Goal: Task Accomplishment & Management: Manage account settings

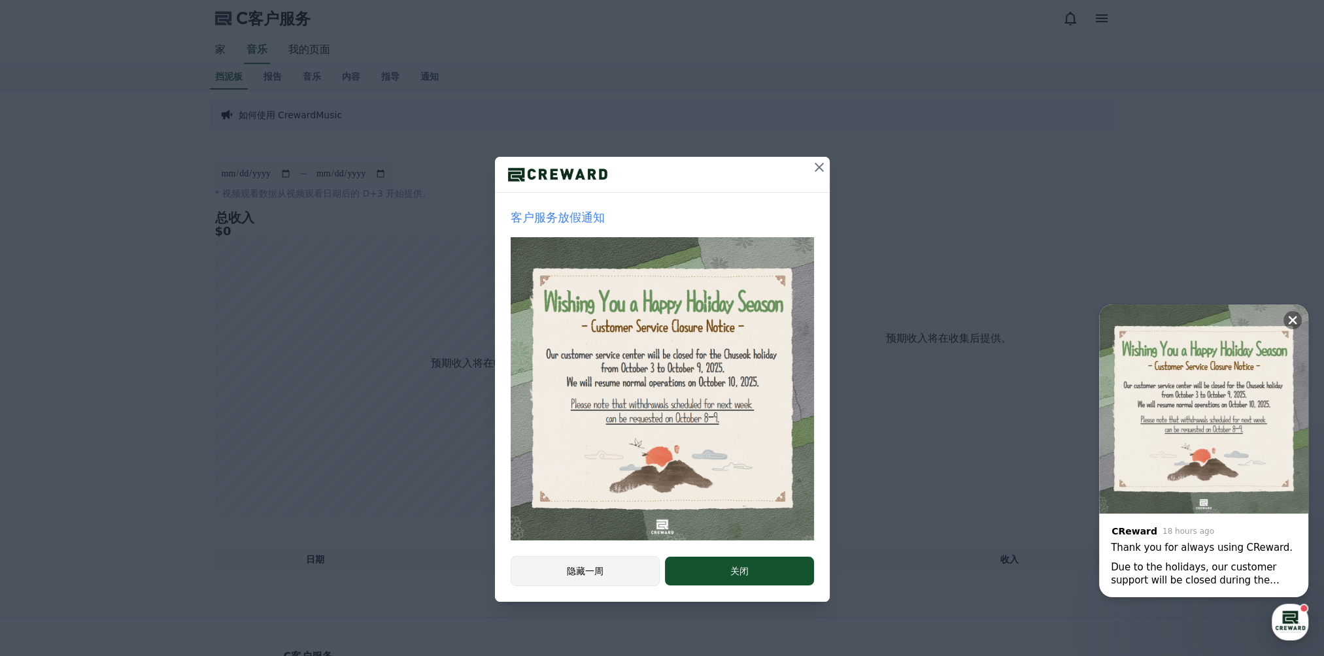
click at [608, 568] on button "隐藏一周" at bounding box center [585, 571] width 150 height 30
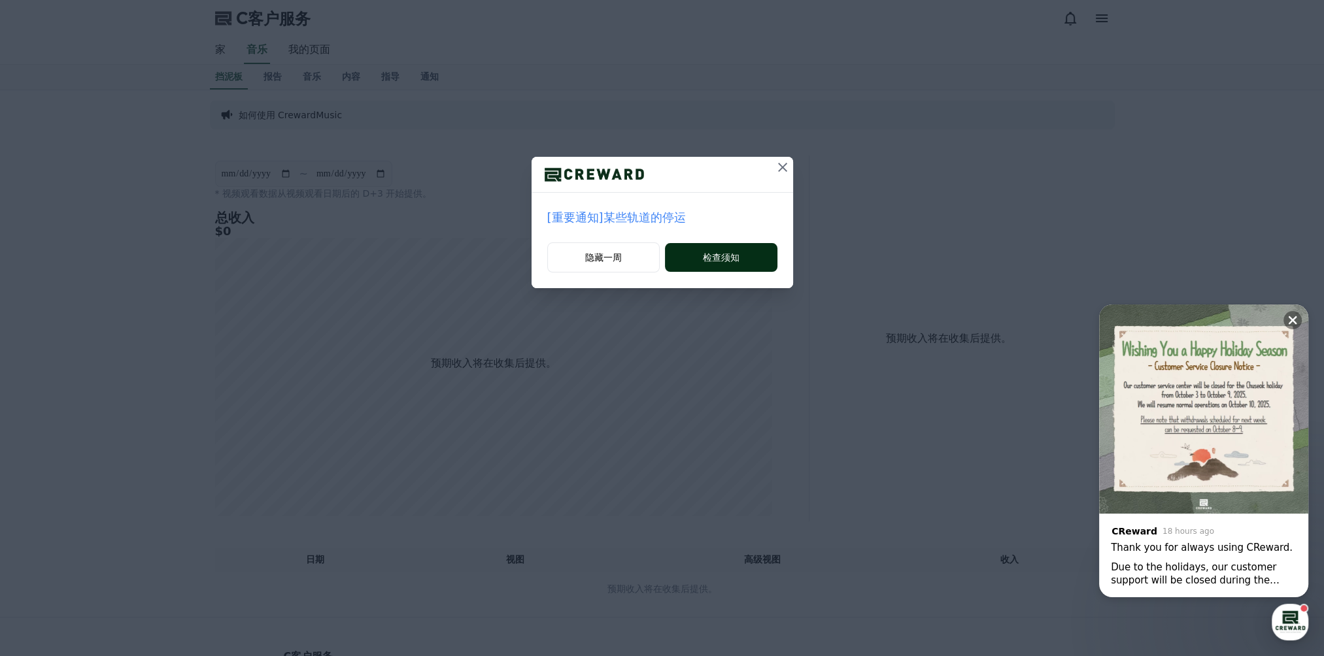
click at [743, 268] on button "检查须知" at bounding box center [721, 257] width 112 height 29
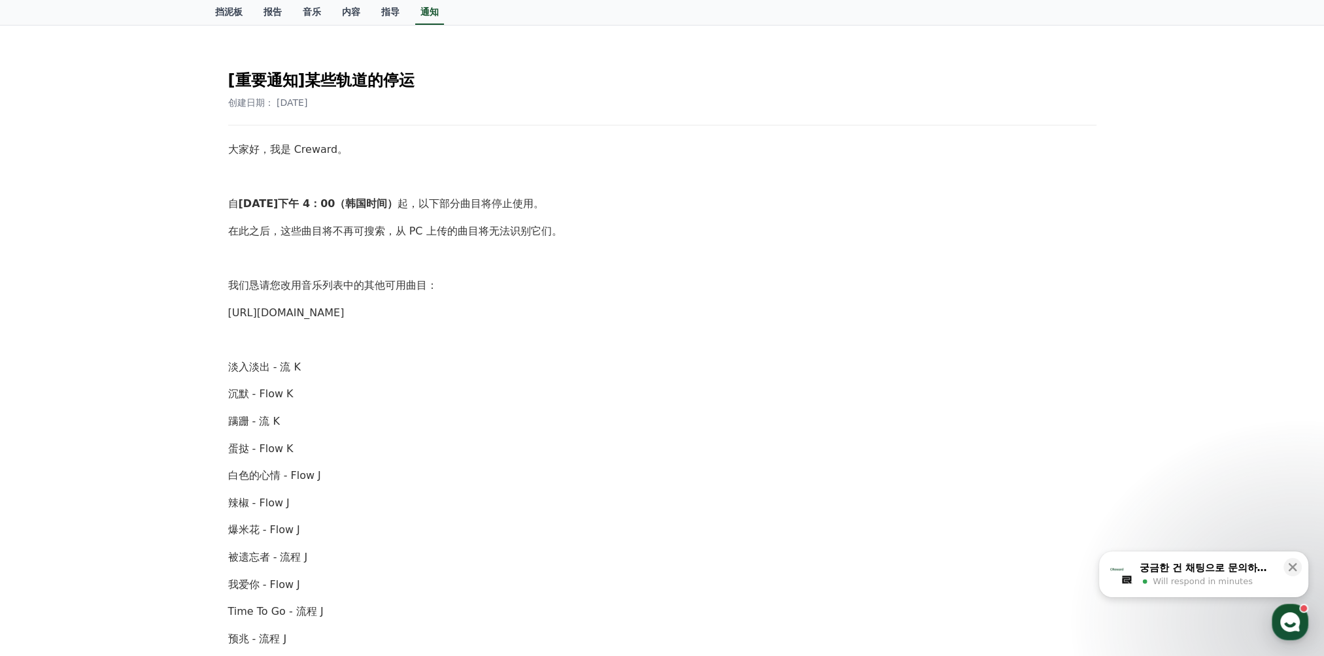
scroll to position [196, 0]
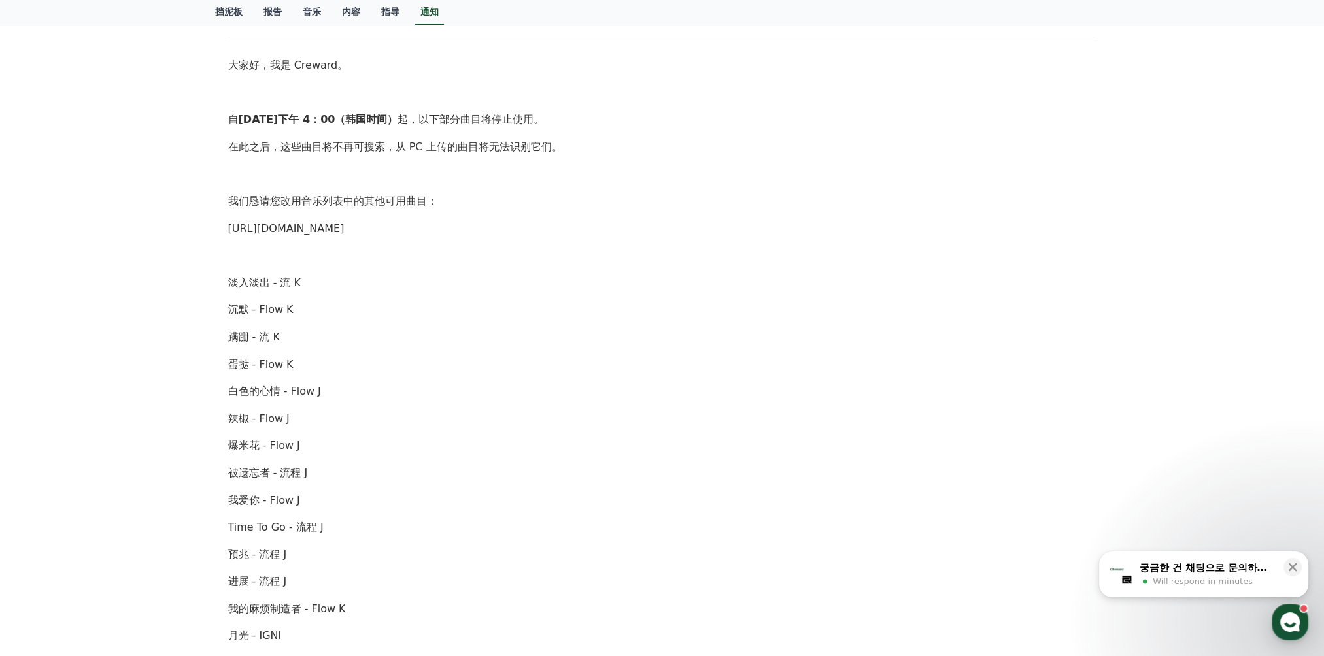
click at [1176, 573] on div "궁금한 건 채팅으로 문의하세요" at bounding box center [1207, 567] width 136 height 13
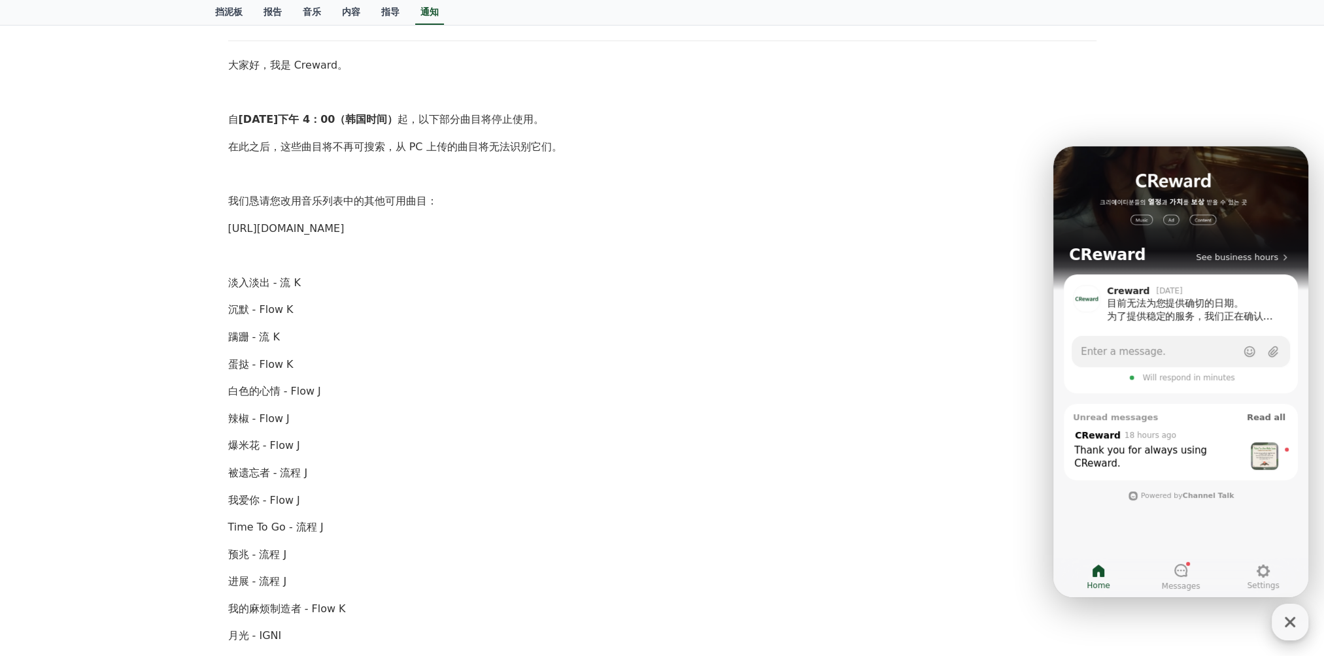
click at [1287, 616] on icon "button" at bounding box center [1290, 622] width 24 height 24
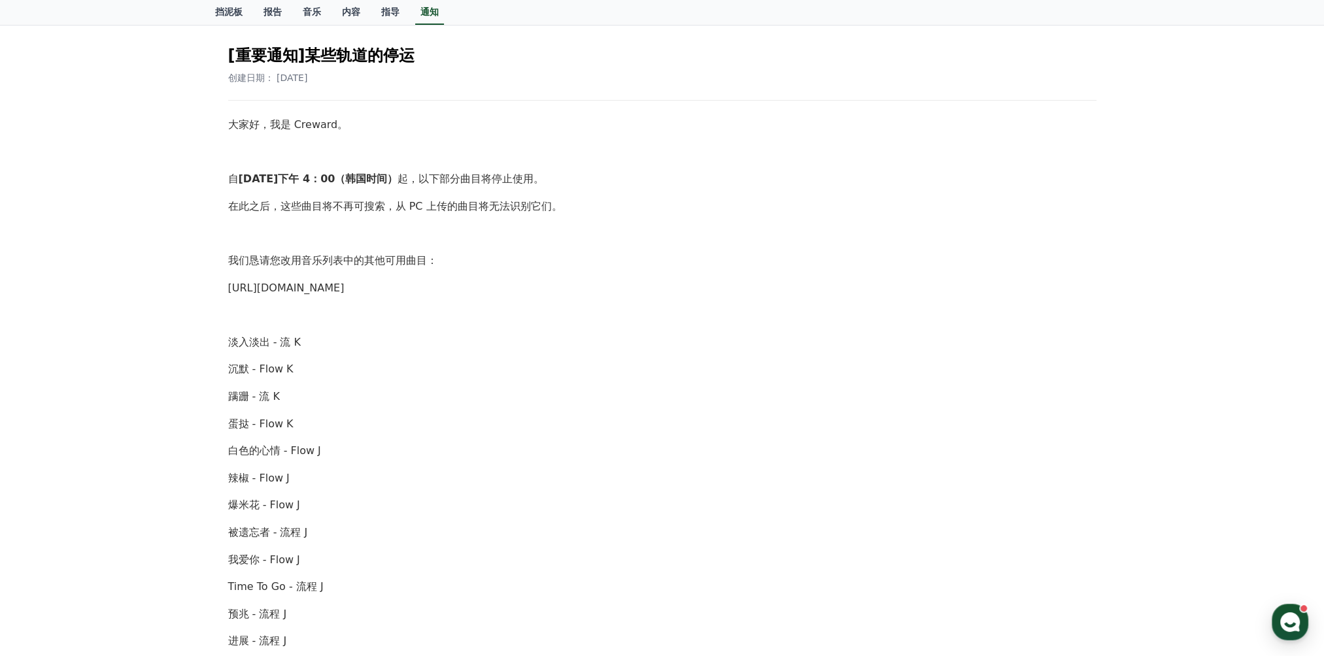
scroll to position [0, 0]
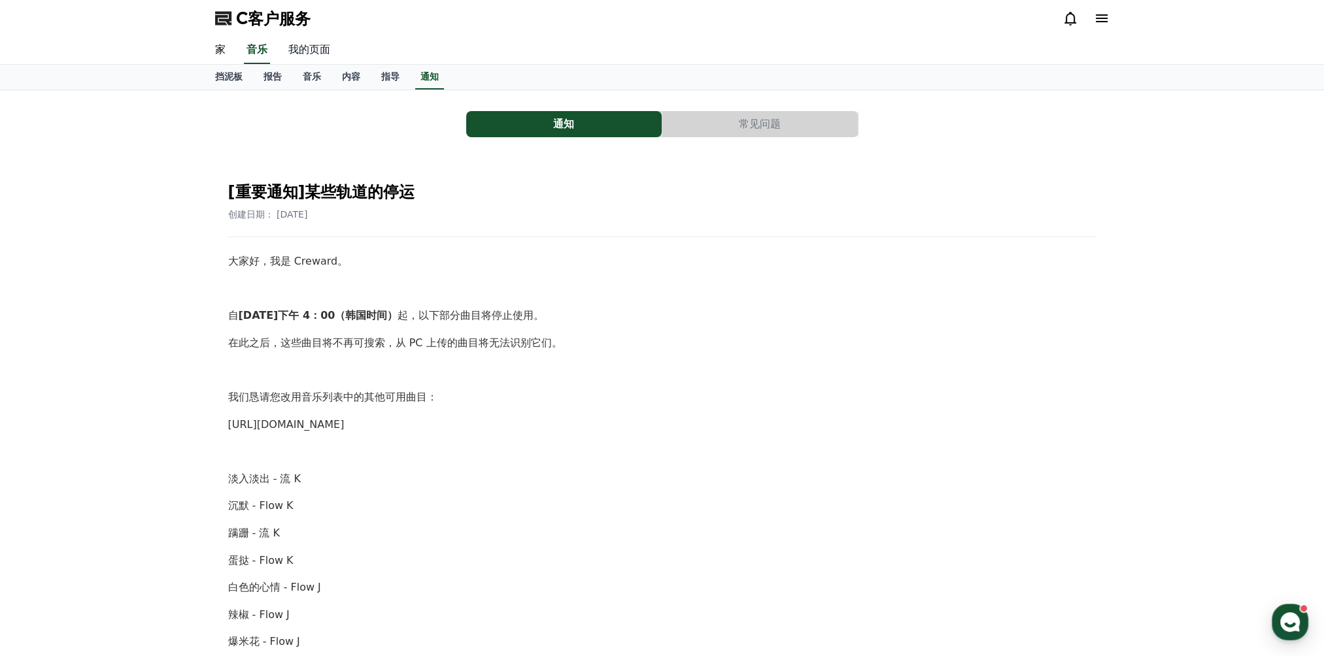
click at [297, 50] on link "我的页面" at bounding box center [309, 50] width 63 height 27
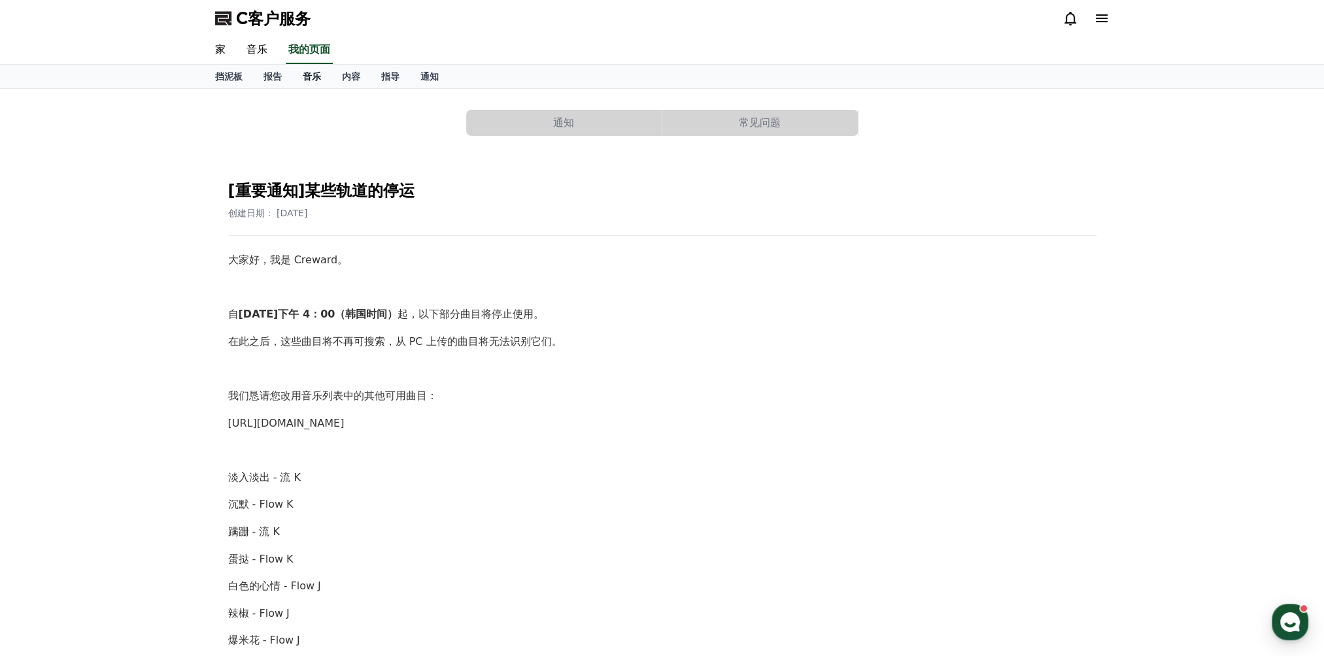
select select "**********"
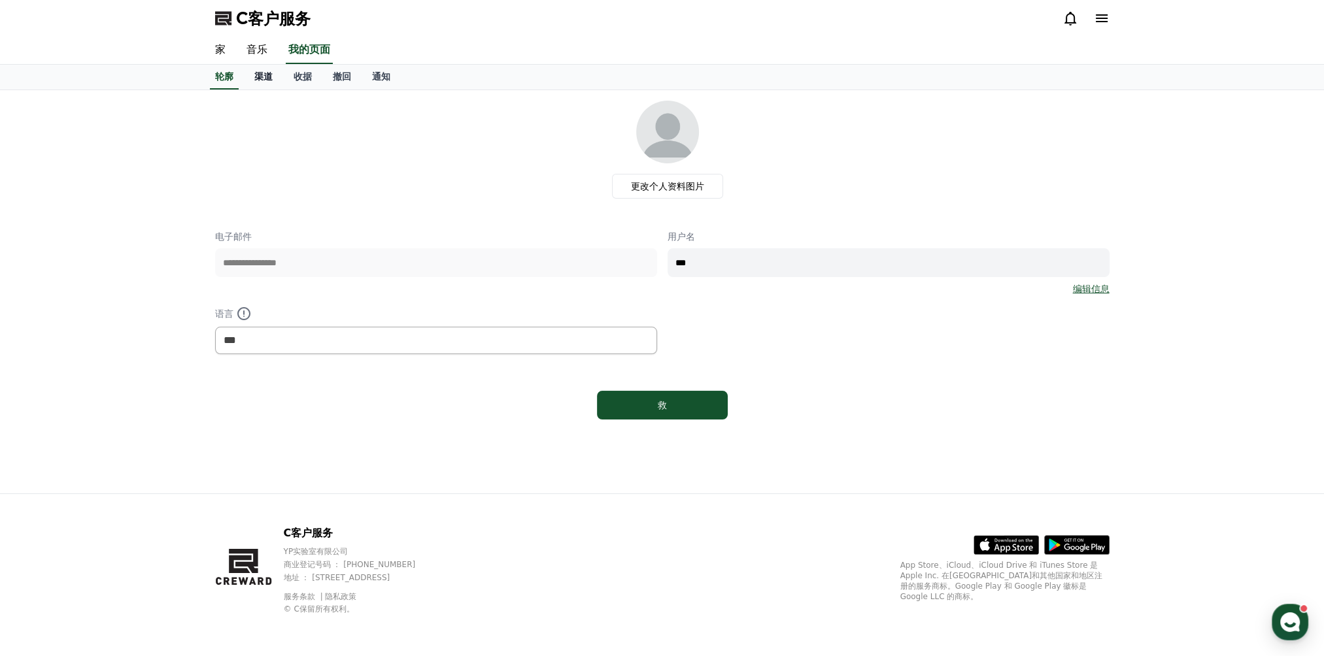
click at [265, 77] on font "渠道" at bounding box center [263, 76] width 18 height 10
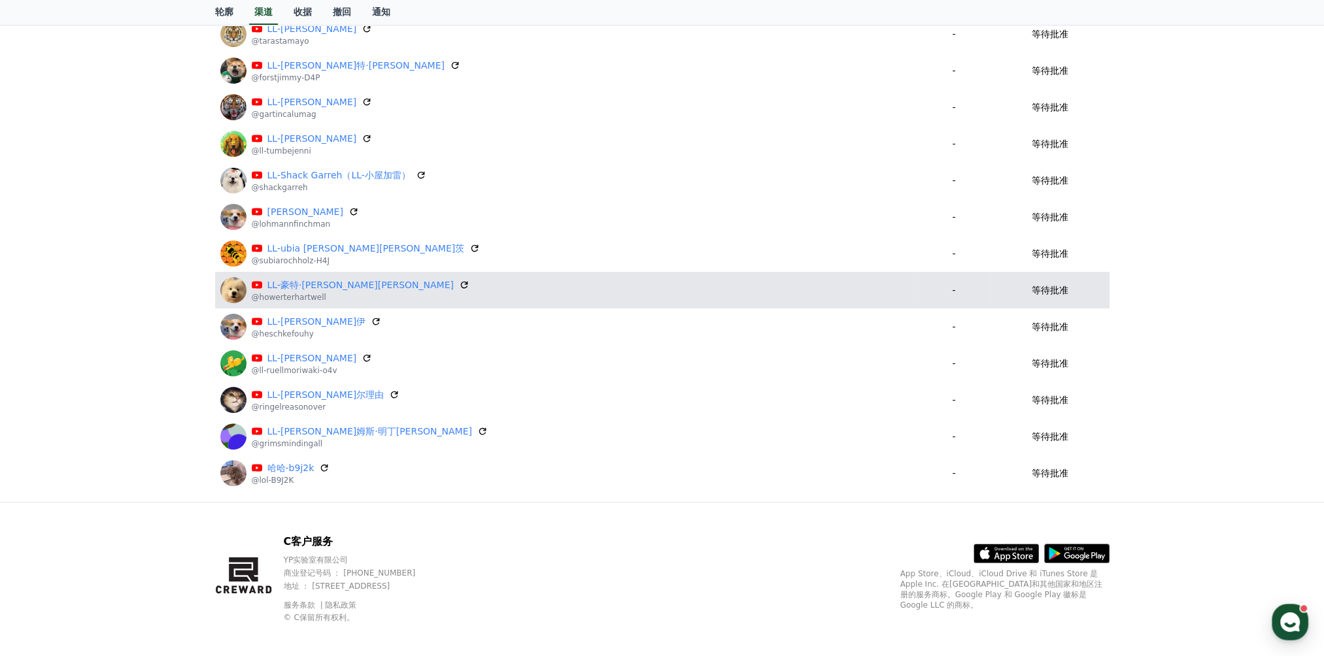
scroll to position [417, 0]
